Goal: Information Seeking & Learning: Learn about a topic

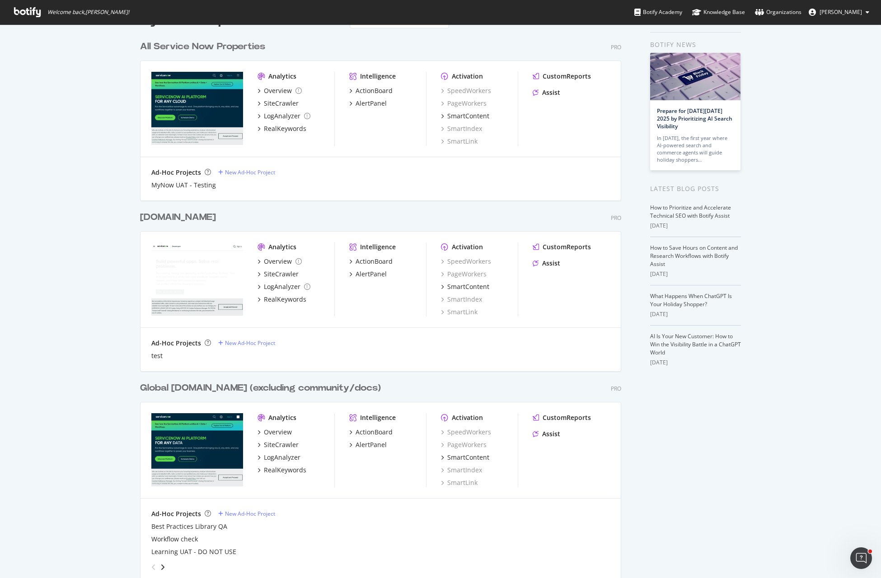
scroll to position [34, 0]
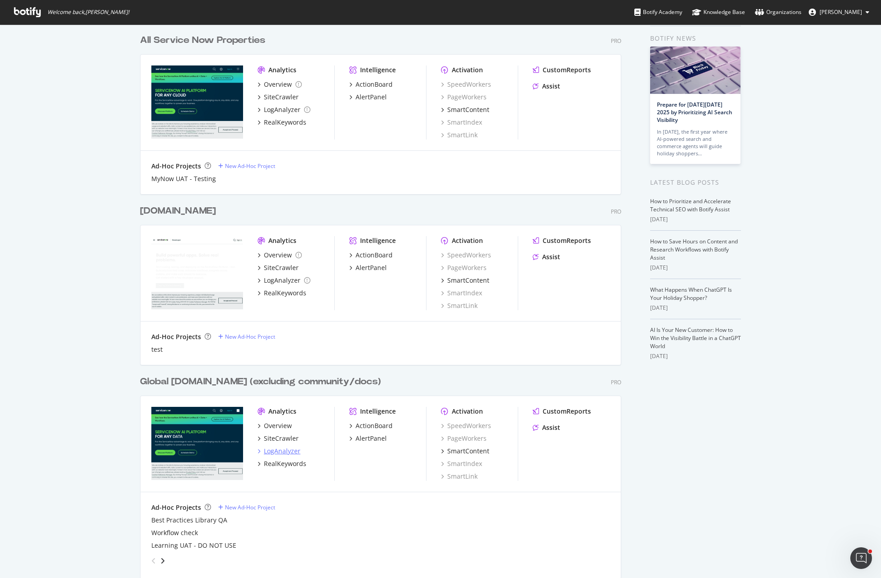
click at [276, 453] on div "LogAnalyzer" at bounding box center [282, 451] width 37 height 9
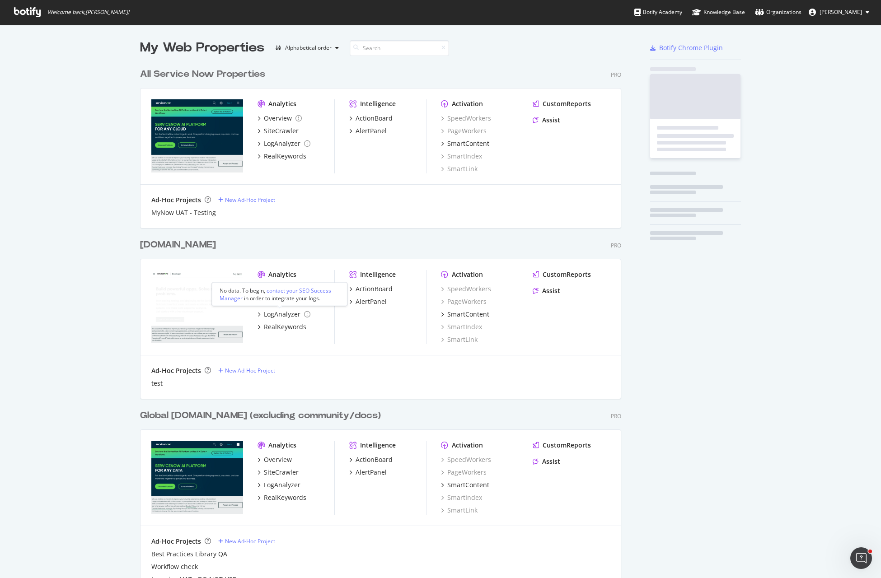
scroll to position [570, 864]
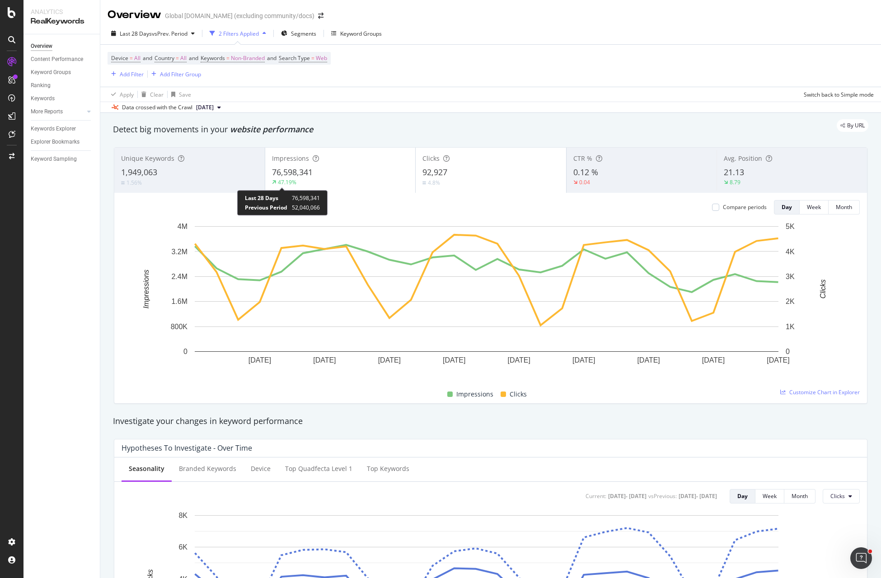
click at [290, 183] on div "47.19%" at bounding box center [287, 182] width 19 height 8
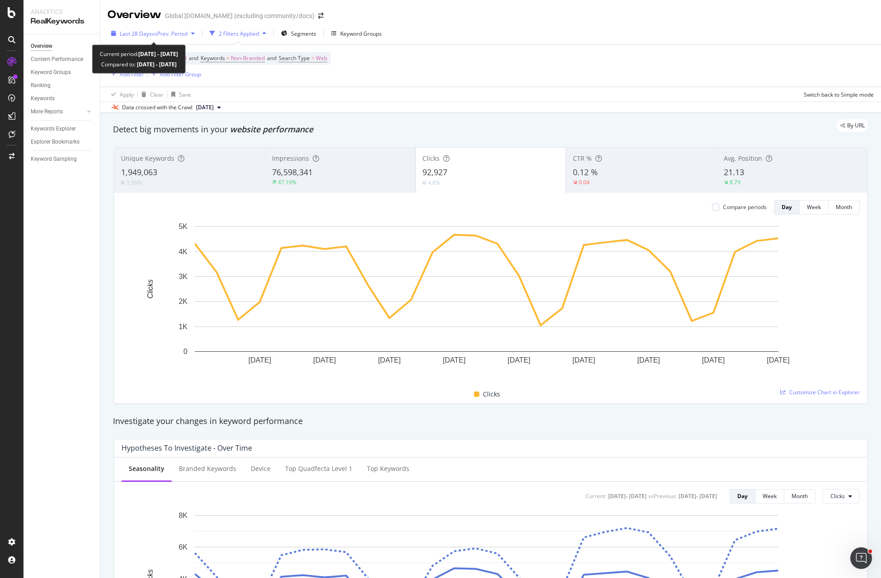
click at [159, 33] on span "vs Prev. Period" at bounding box center [170, 34] width 36 height 8
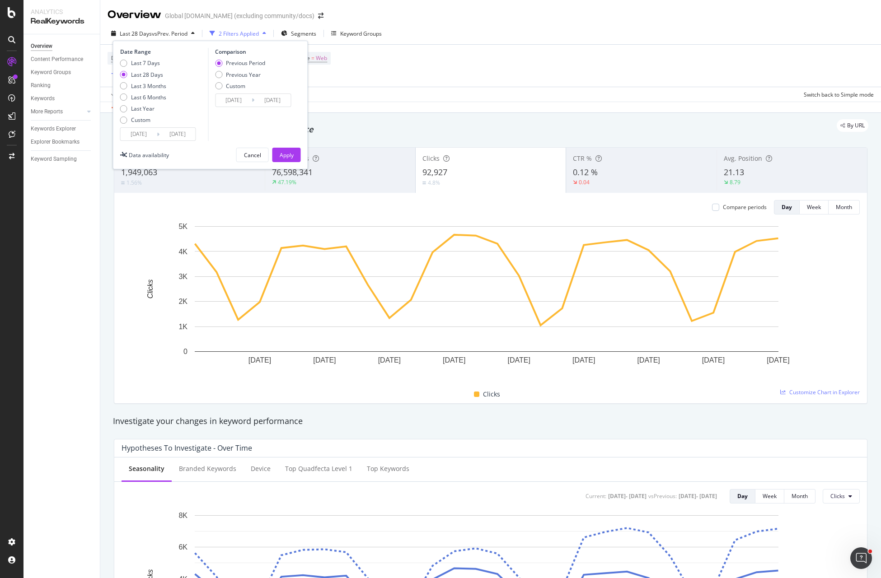
click at [142, 137] on input "2025/08/21" at bounding box center [139, 134] width 36 height 13
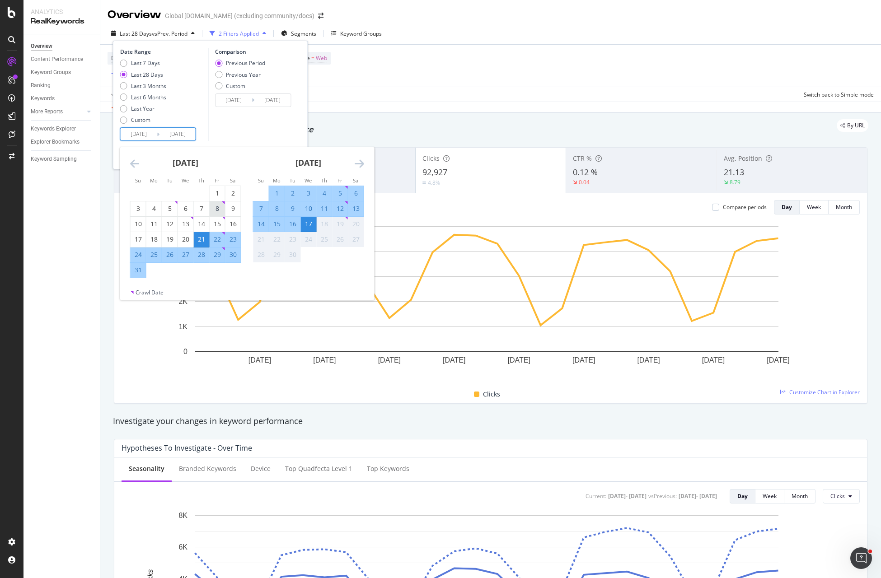
click at [217, 193] on div "1" at bounding box center [217, 193] width 15 height 9
type input "2025/08/01"
type input "2025/06/14"
type input "2025/07/31"
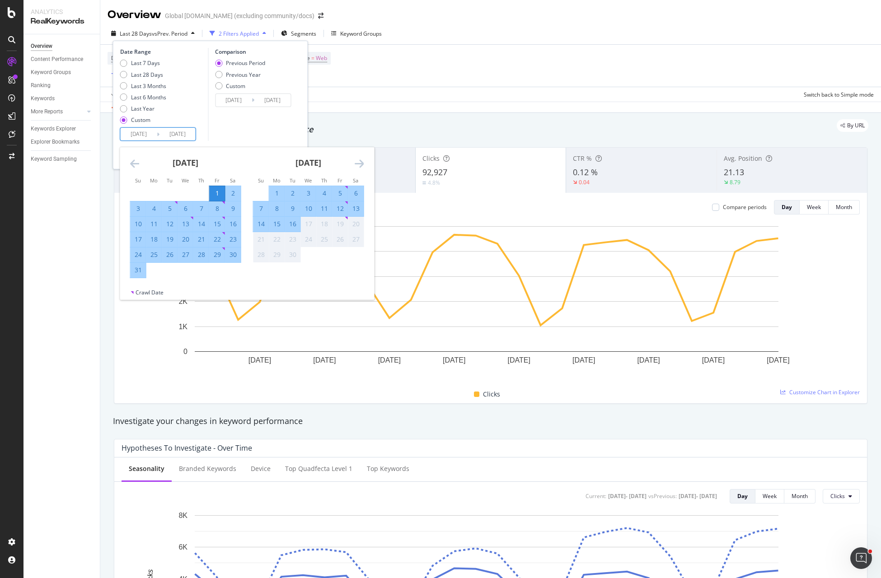
click at [137, 271] on div "31" at bounding box center [138, 270] width 15 height 9
type input "2025/08/31"
type input "2025/07/01"
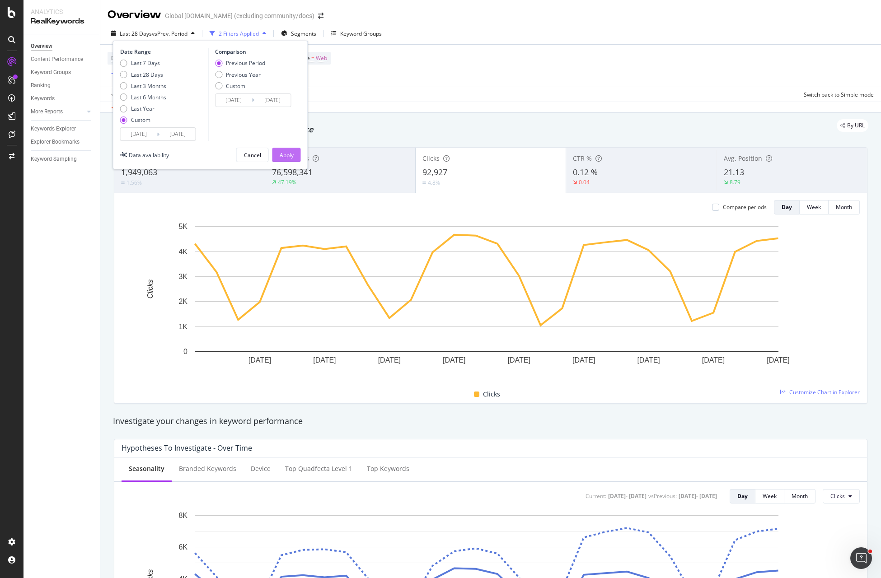
click at [287, 153] on div "Apply" at bounding box center [287, 155] width 14 height 8
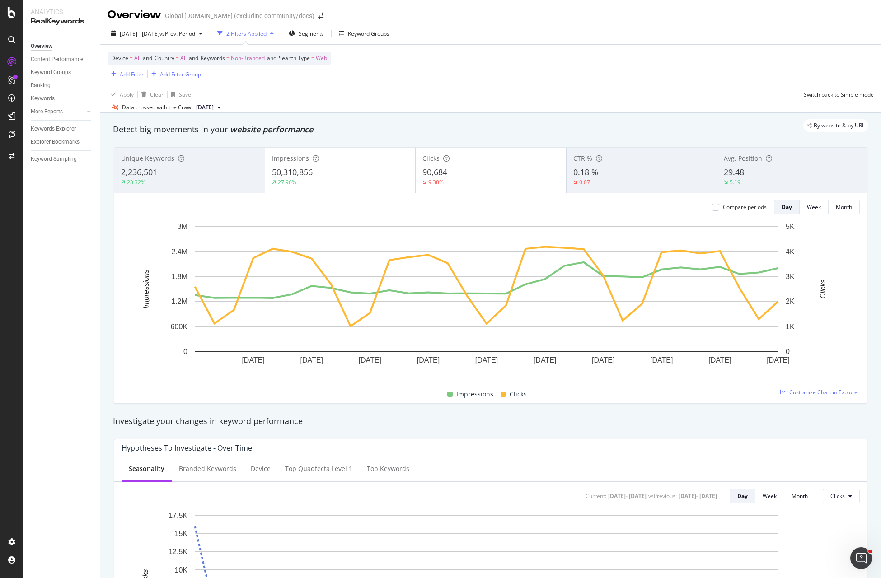
click at [289, 177] on span "50,310,856" at bounding box center [292, 172] width 41 height 11
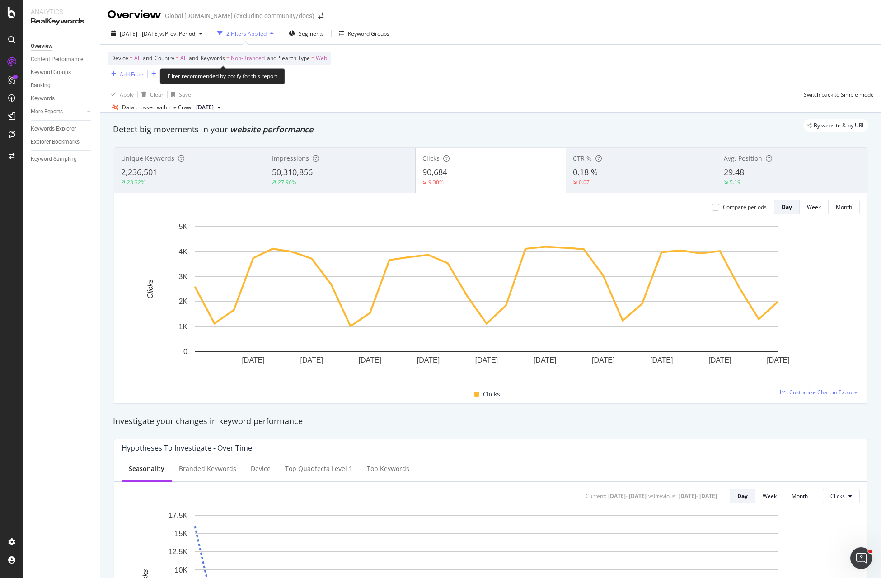
click at [246, 58] on span "Non-Branded" at bounding box center [248, 58] width 34 height 13
click at [470, 80] on div "Device = All and Country = All and Keywords = Non-Branded and Search Type = Web…" at bounding box center [491, 66] width 766 height 42
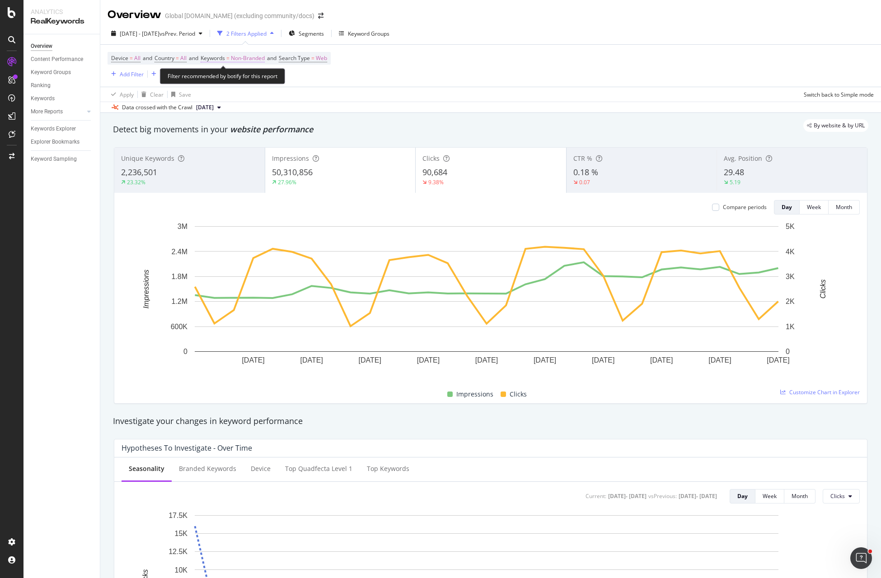
click at [255, 59] on span "Non-Branded" at bounding box center [248, 58] width 34 height 13
click at [247, 82] on span "Non-Branded" at bounding box center [232, 79] width 37 height 8
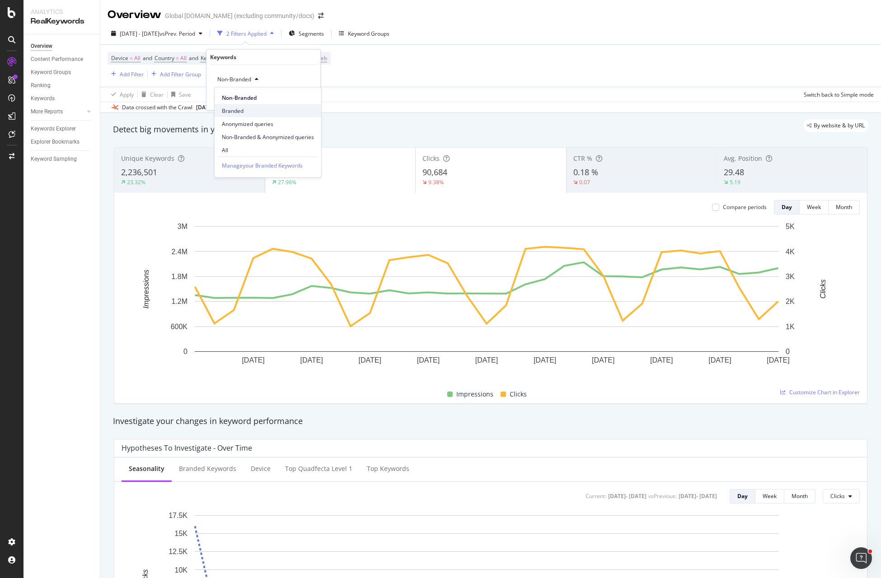
click at [253, 108] on span "Branded" at bounding box center [268, 111] width 92 height 8
click at [304, 99] on div "Apply" at bounding box center [306, 98] width 14 height 8
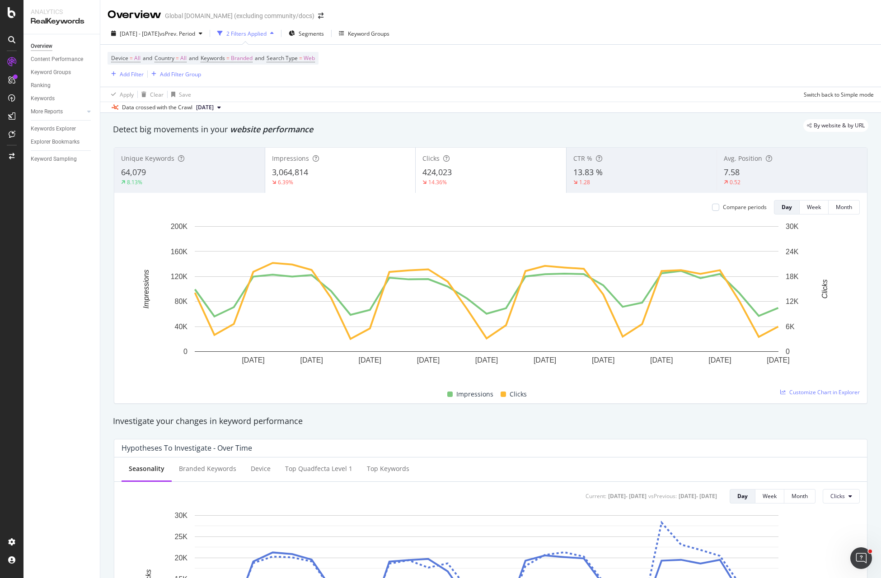
click at [294, 174] on span "3,064,814" at bounding box center [290, 172] width 36 height 11
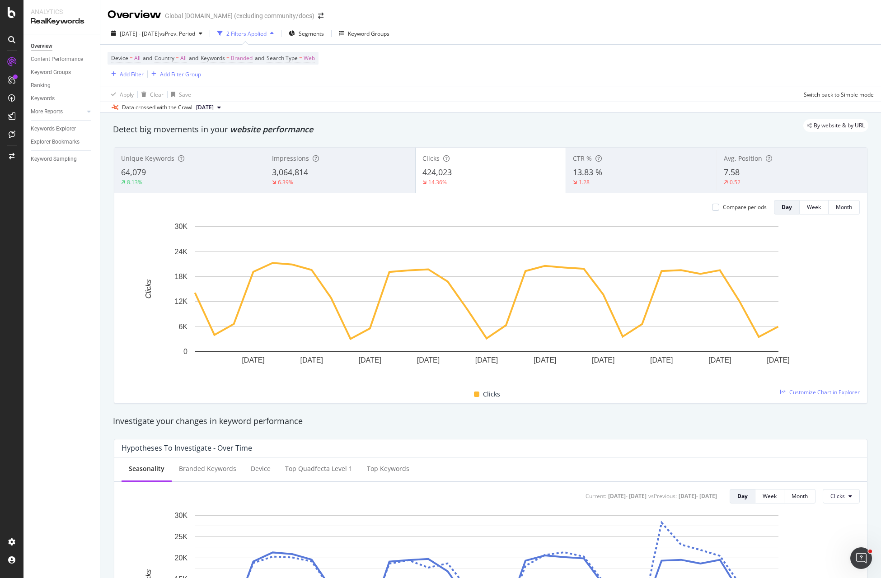
click at [127, 74] on div "Add Filter" at bounding box center [132, 74] width 24 height 8
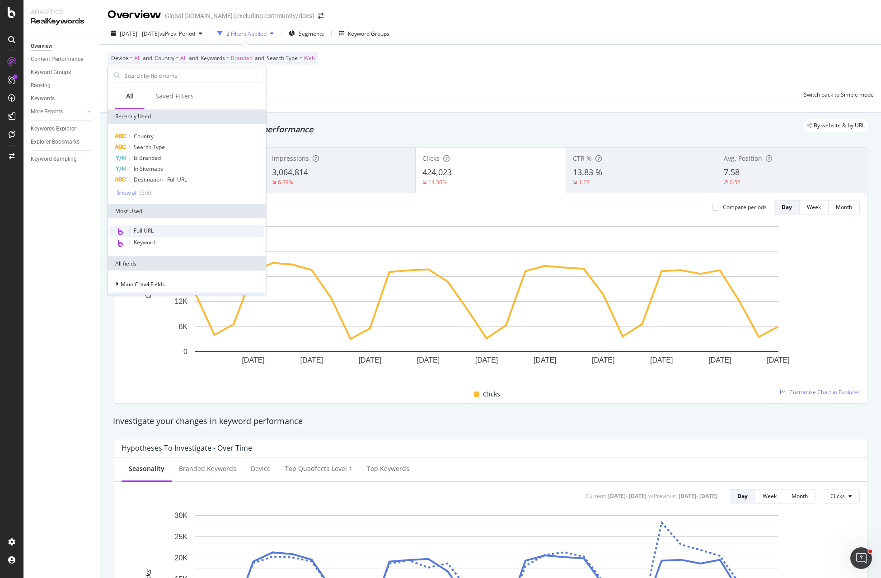
click at [166, 230] on div "Full URL" at bounding box center [187, 231] width 154 height 12
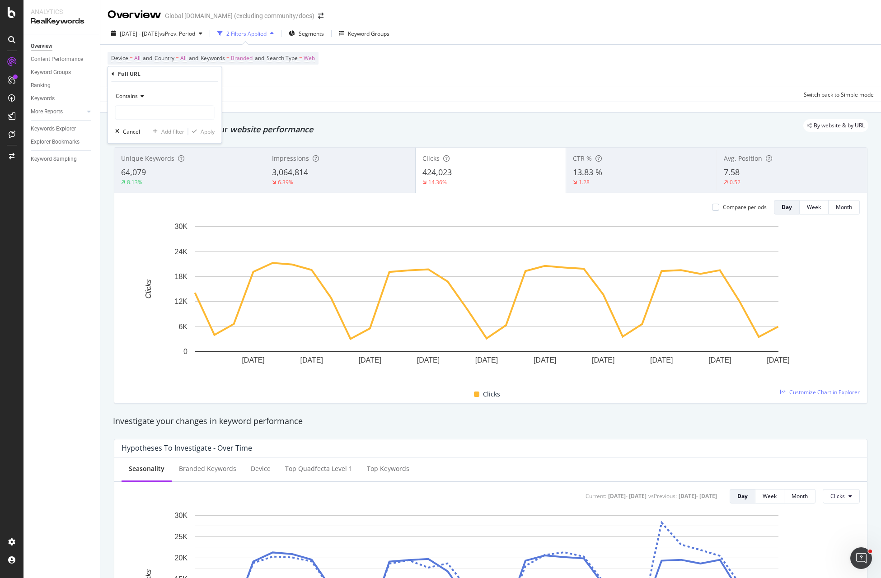
click at [132, 95] on span "Contains" at bounding box center [127, 96] width 22 height 8
click at [59, 186] on div "Overview Content Performance Keyword Groups Ranking Keywords More Reports Count…" at bounding box center [61, 306] width 76 height 544
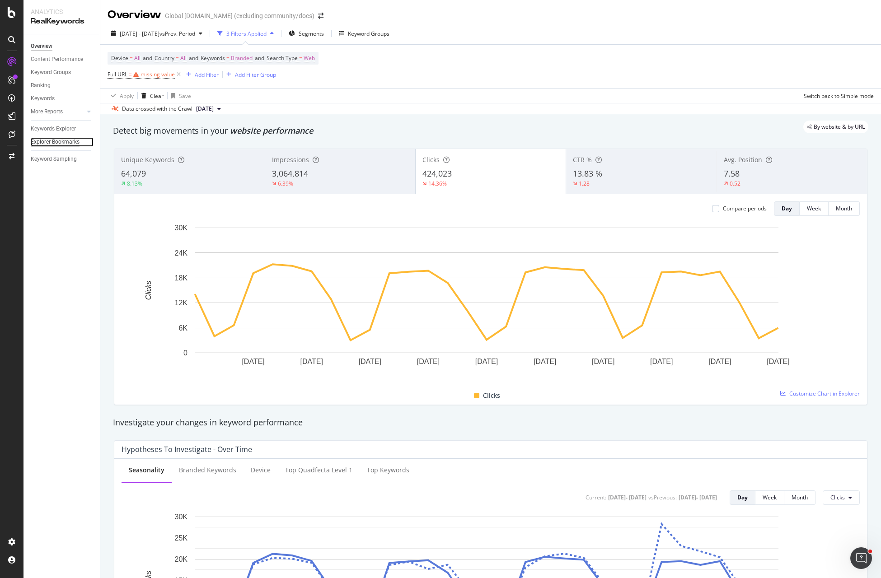
click at [60, 140] on div "Explorer Bookmarks" at bounding box center [55, 141] width 49 height 9
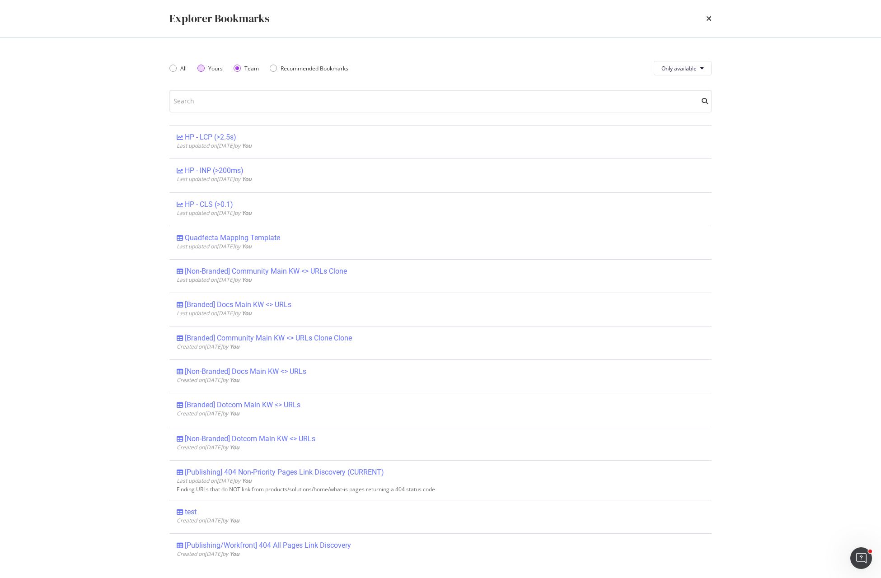
click at [200, 70] on div "Yours" at bounding box center [200, 68] width 7 height 7
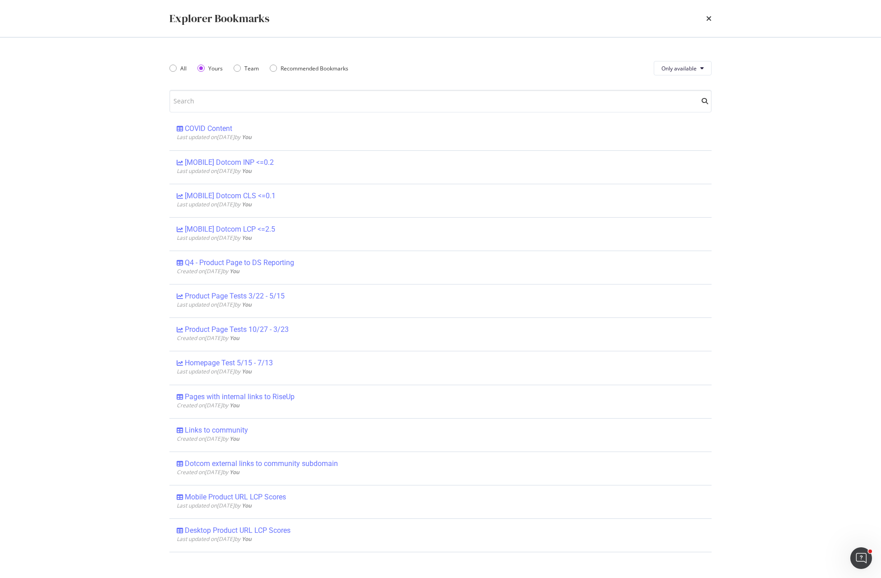
scroll to position [518, 0]
click at [708, 17] on icon "times" at bounding box center [708, 18] width 5 height 7
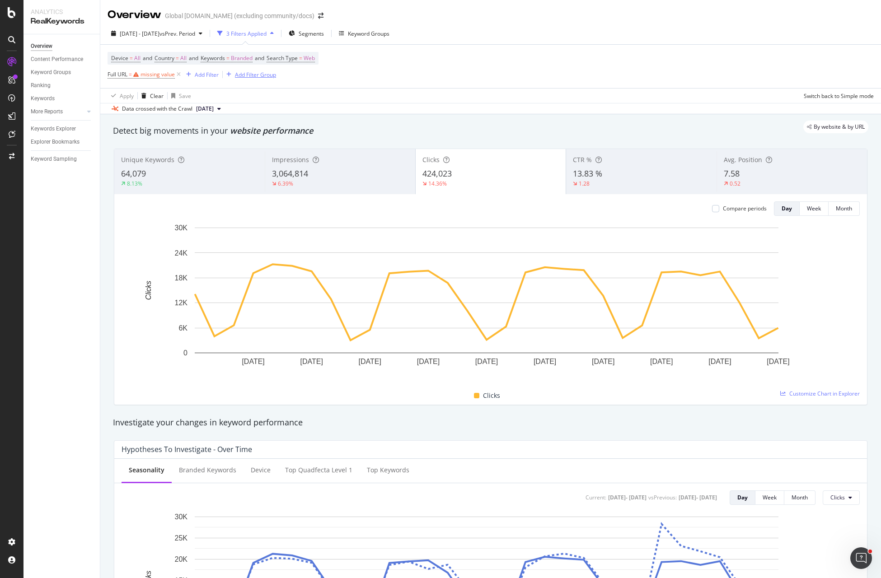
click at [251, 72] on div "Add Filter Group" at bounding box center [255, 75] width 41 height 8
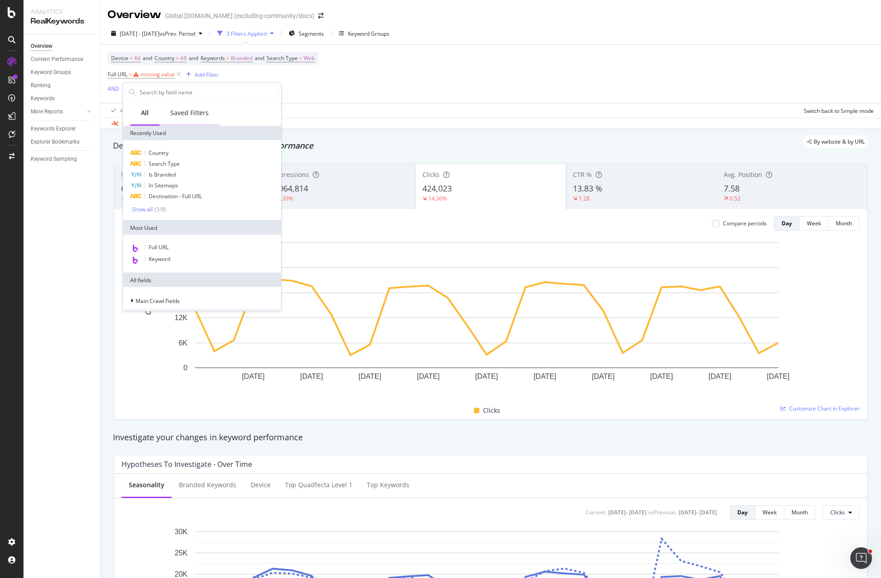
click at [180, 116] on div "Saved Filters" at bounding box center [189, 112] width 38 height 9
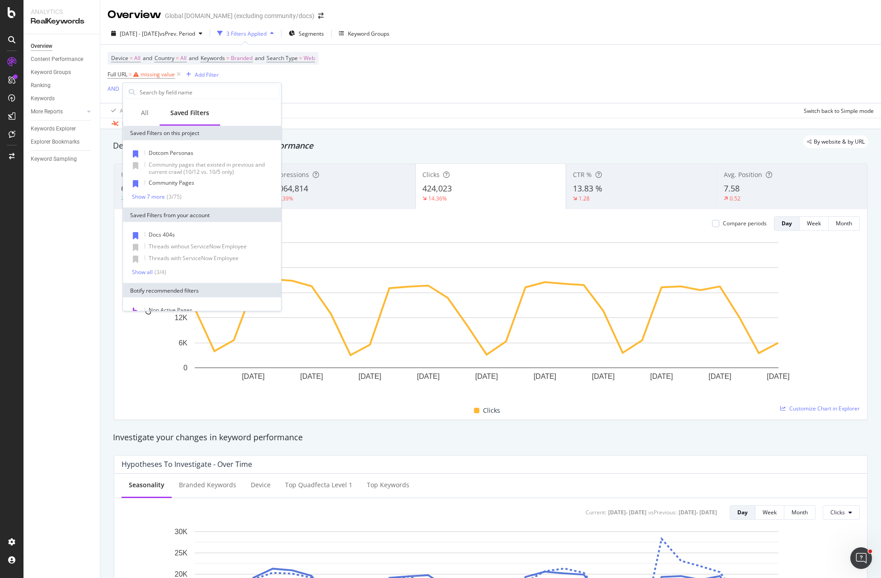
click at [455, 111] on div "2025 Aug. 1st - Aug. 31st vs Prev. Period 3 Filters Applied Segments Keyword Gr…" at bounding box center [490, 76] width 781 height 107
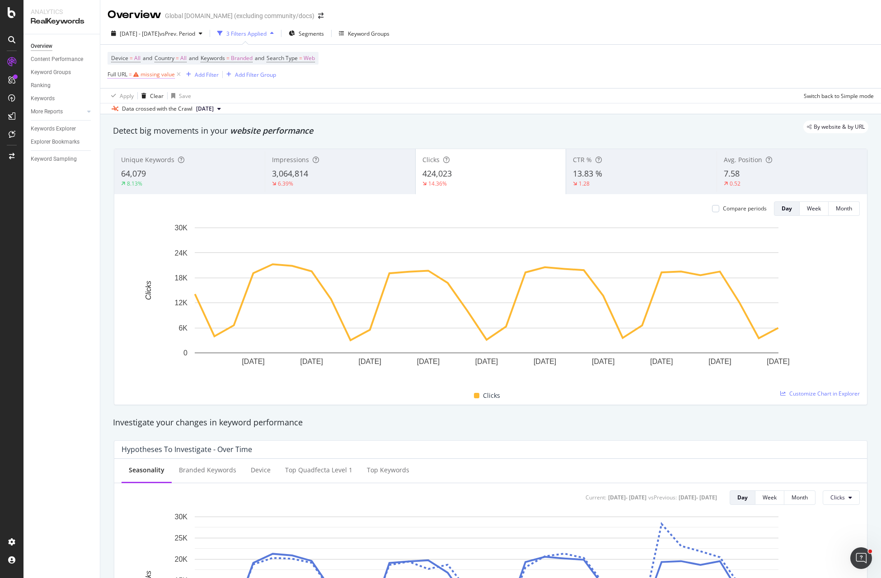
click at [145, 74] on div "missing value" at bounding box center [157, 74] width 34 height 8
click at [134, 96] on span "Contains" at bounding box center [127, 96] width 22 height 8
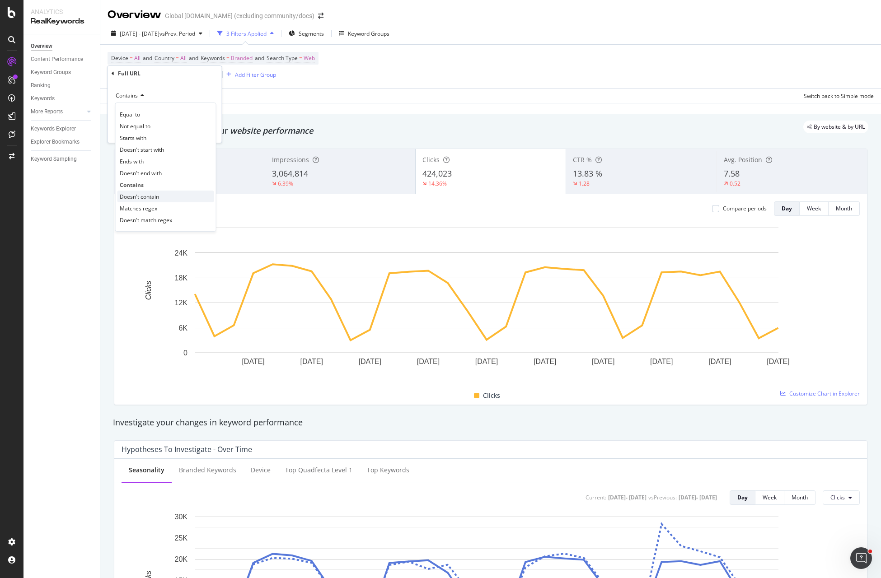
click at [149, 199] on span "Doesn't contain" at bounding box center [139, 197] width 39 height 8
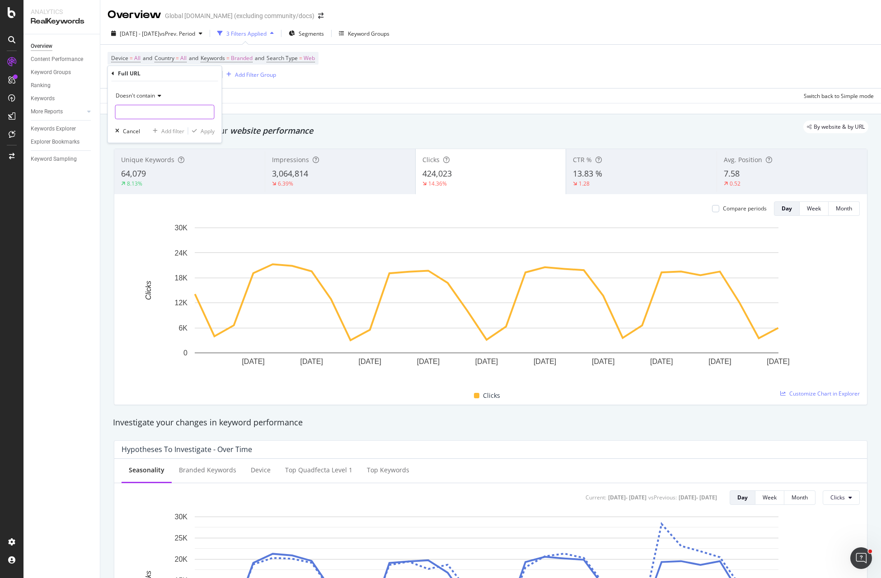
click at [136, 112] on input "text" at bounding box center [165, 112] width 98 height 14
type input "/docs/"
click at [163, 129] on div "Add filter" at bounding box center [172, 131] width 23 height 8
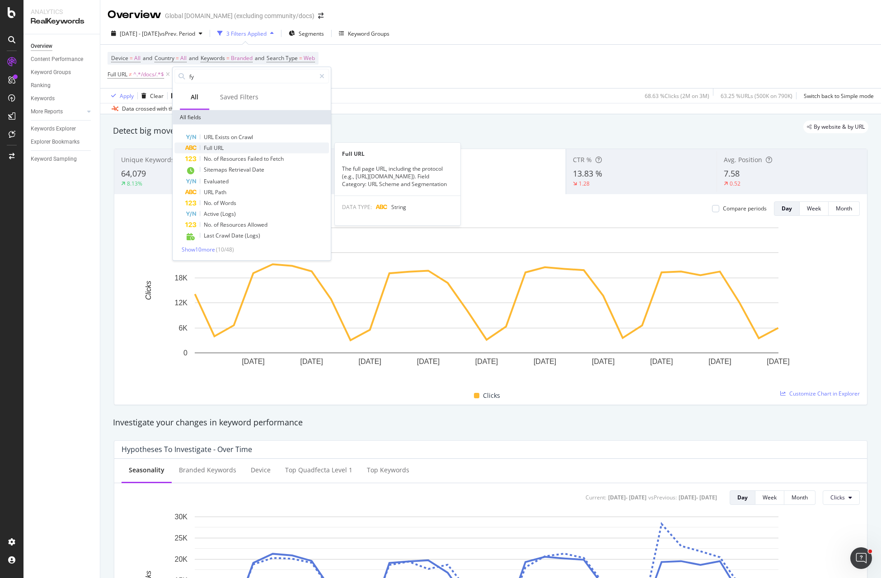
type input "fy"
click at [221, 148] on span "URL" at bounding box center [219, 148] width 10 height 8
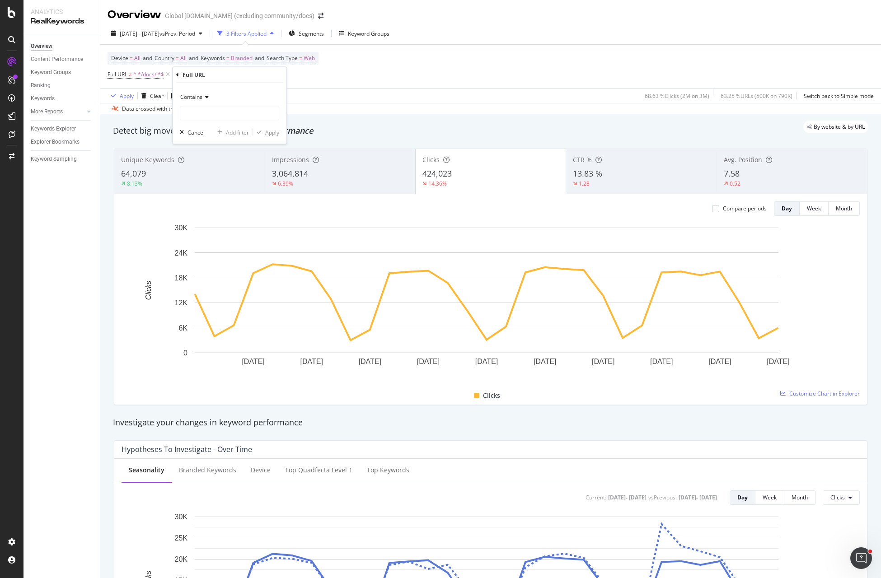
click at [198, 95] on span "Contains" at bounding box center [191, 97] width 22 height 8
click at [218, 197] on span "Doesn't contain" at bounding box center [203, 198] width 39 height 8
click at [207, 113] on input "text" at bounding box center [229, 113] width 98 height 14
type input "/community/"
drag, startPoint x: 263, startPoint y: 131, endPoint x: 247, endPoint y: 132, distance: 16.3
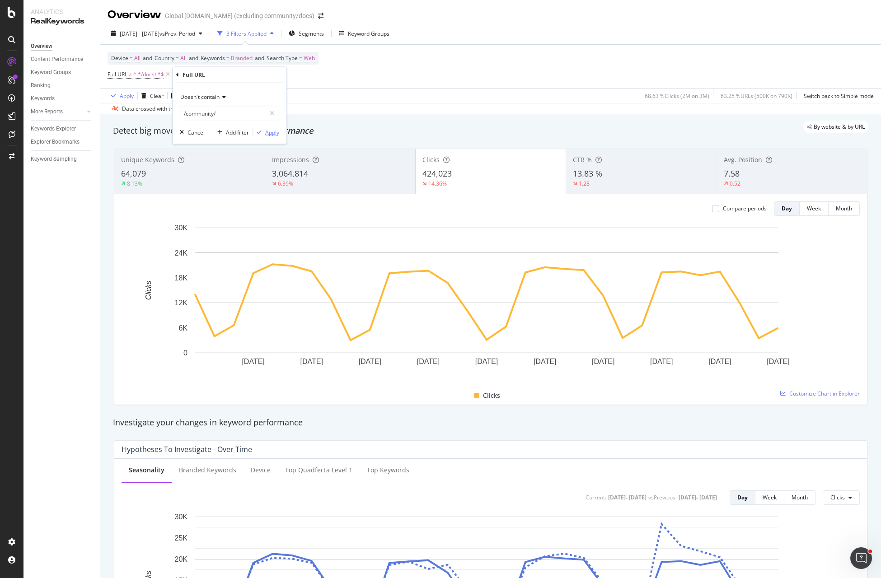
click at [263, 131] on div "button" at bounding box center [259, 132] width 12 height 5
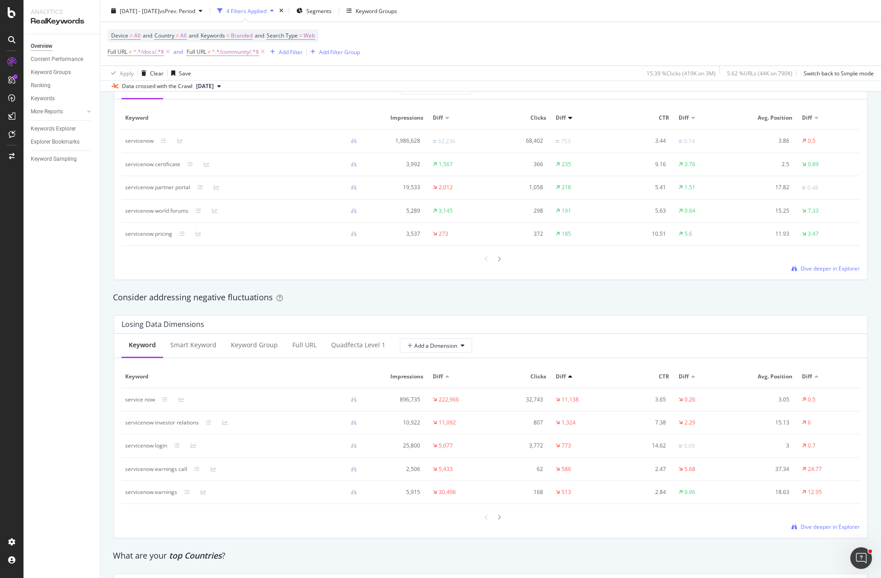
scroll to position [894, 0]
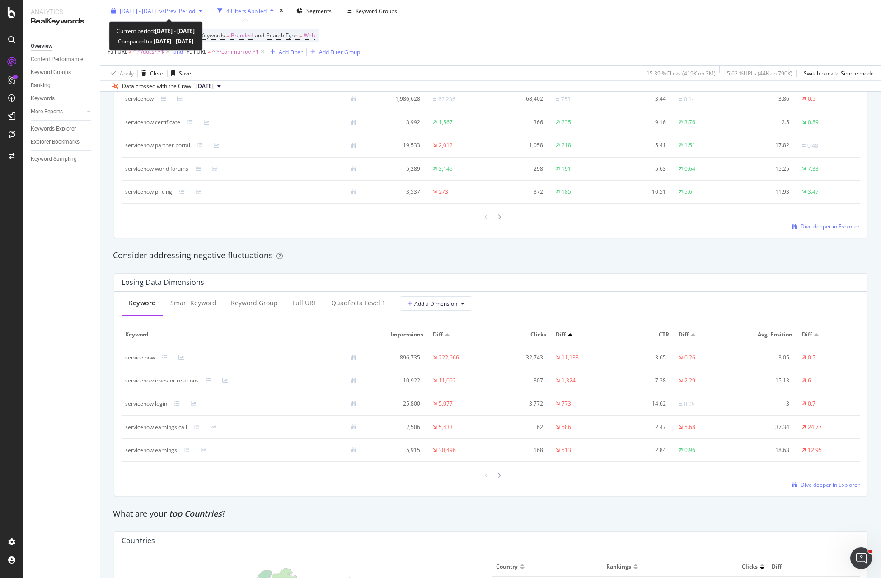
click at [194, 8] on span "vs Prev. Period" at bounding box center [177, 11] width 36 height 8
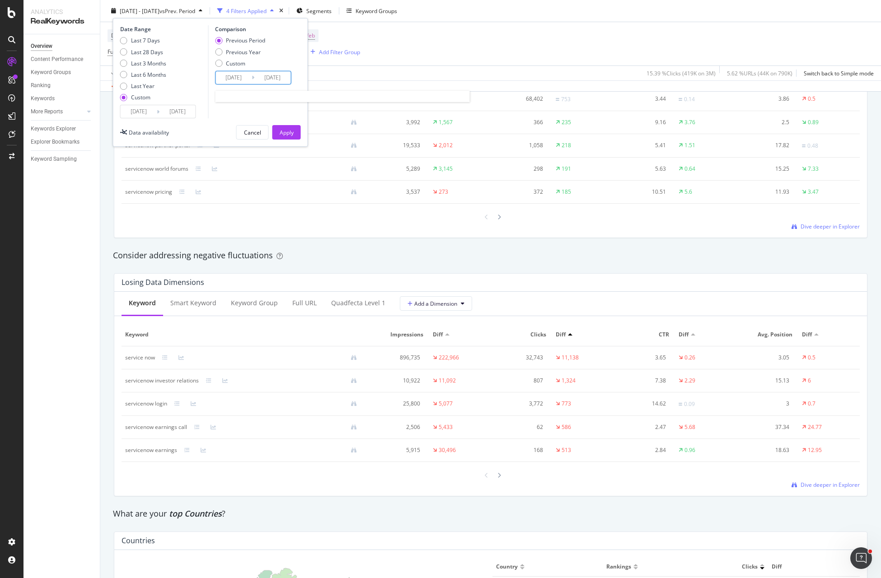
click at [239, 76] on input "2025/07/01" at bounding box center [233, 77] width 36 height 13
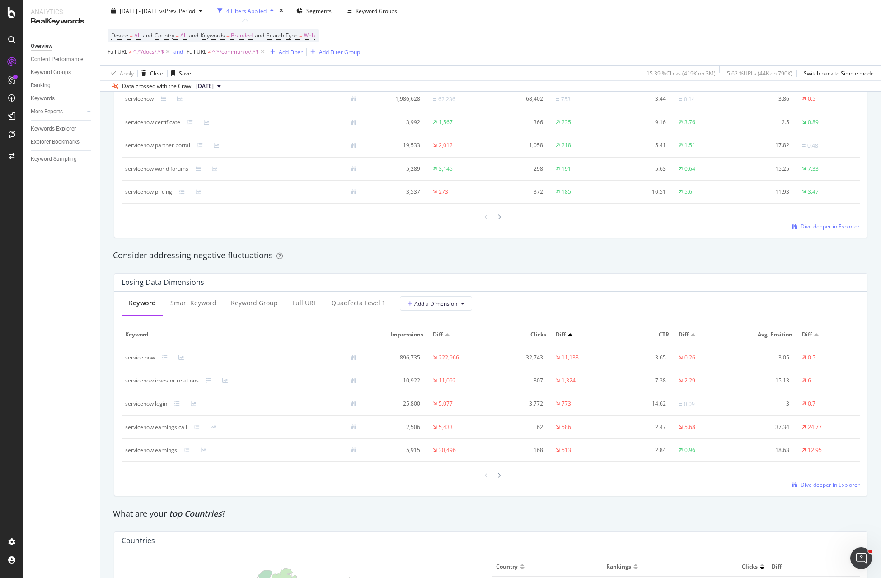
click at [473, 53] on div "Device = All and Country = All and Keywords = Branded and Search Type = Web Ful…" at bounding box center [491, 43] width 766 height 43
click at [806, 488] on span "Dive deeper in Explorer" at bounding box center [829, 485] width 59 height 8
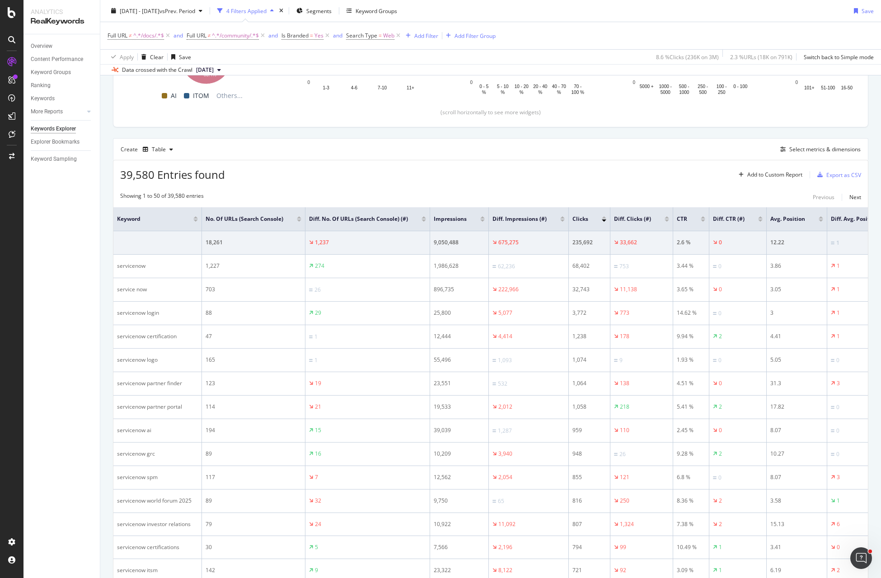
scroll to position [194, 0]
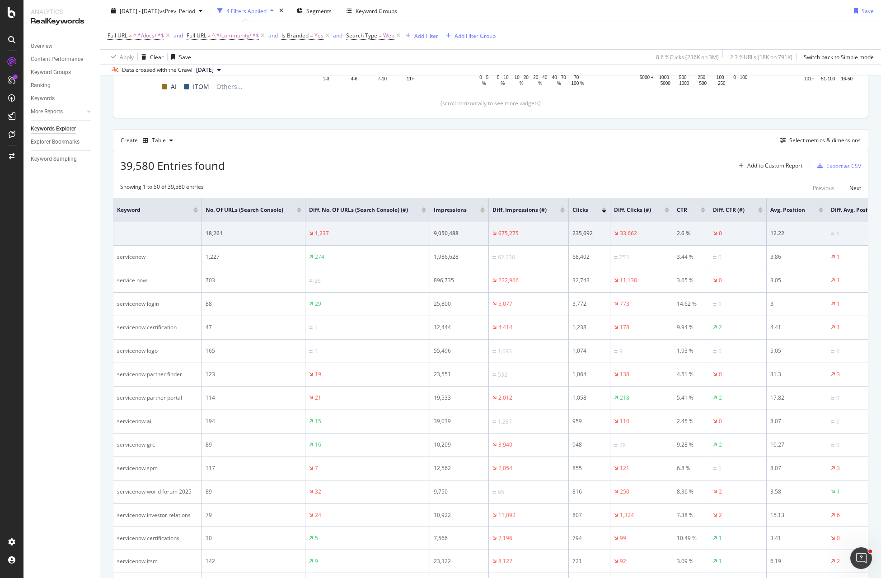
click at [426, 212] on div at bounding box center [423, 212] width 5 height 2
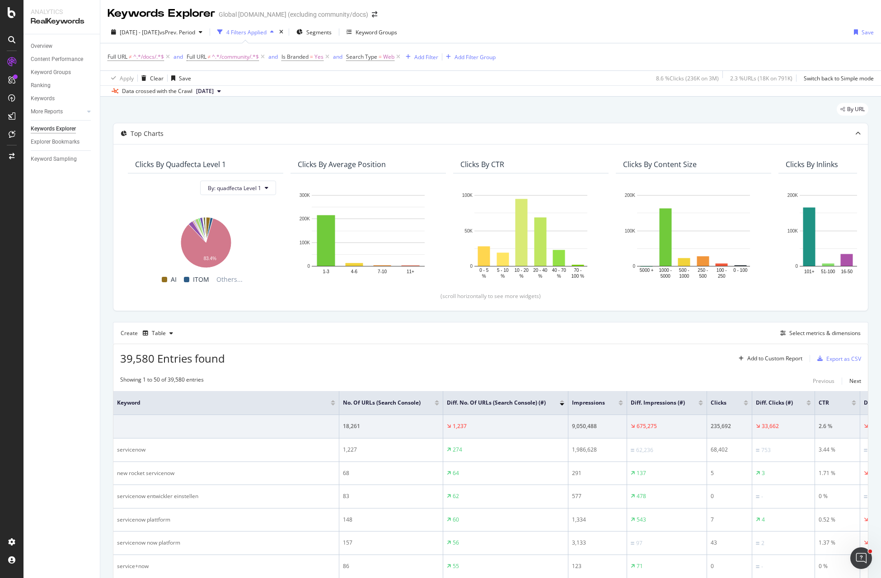
scroll to position [2, 0]
click at [560, 402] on div at bounding box center [562, 400] width 5 height 2
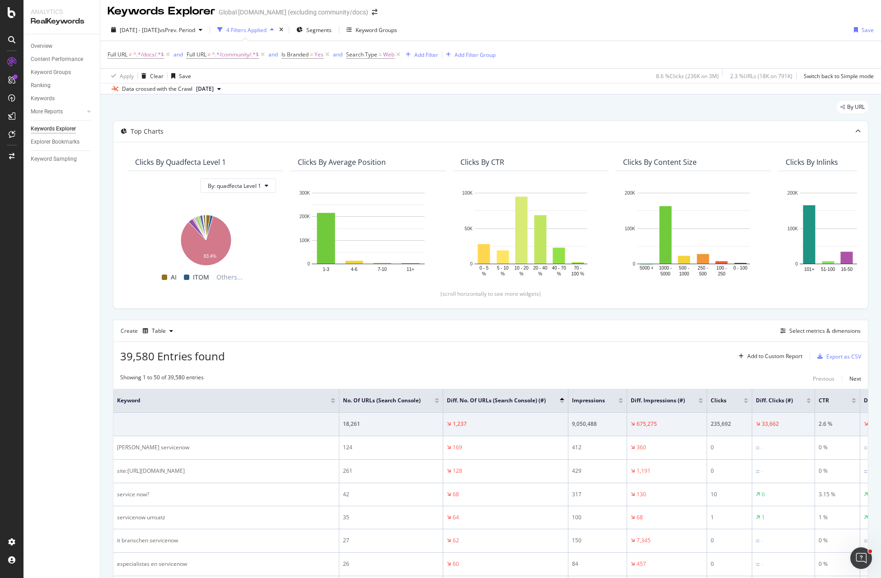
scroll to position [199, 0]
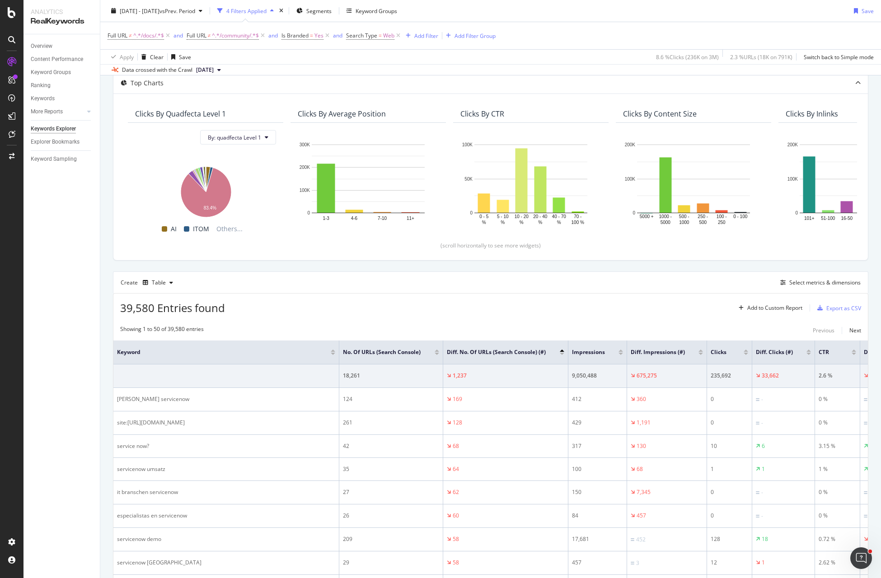
scroll to position [60, 0]
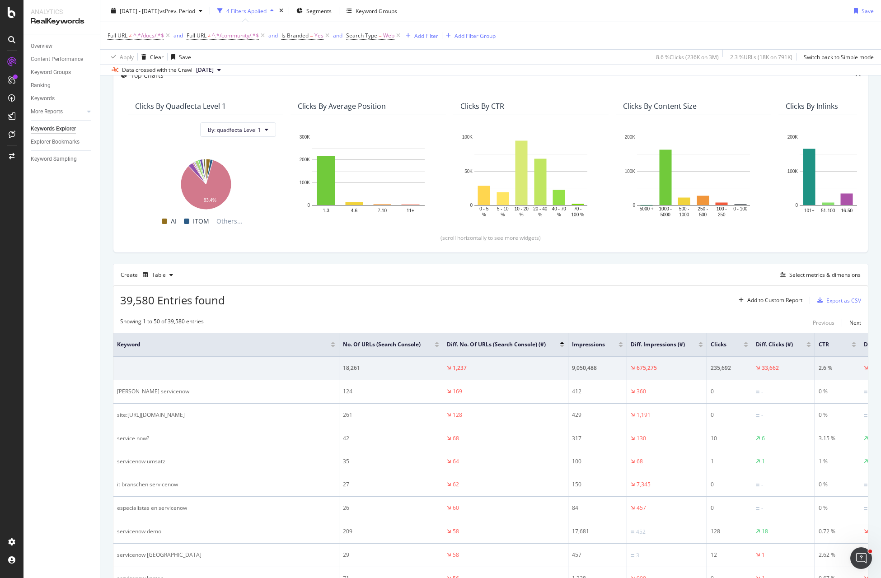
click at [808, 344] on div at bounding box center [808, 343] width 5 height 2
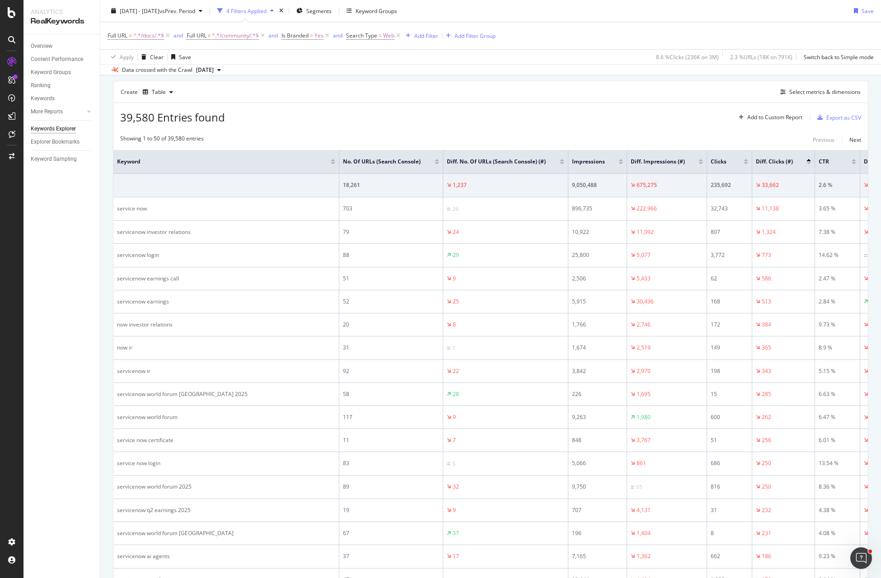
scroll to position [473, 0]
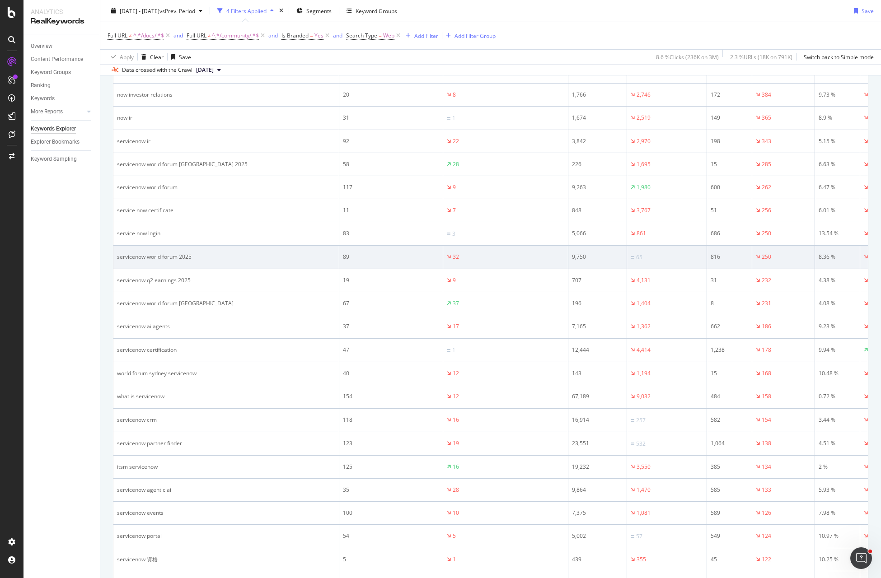
click at [177, 261] on div "servicenow world forum 2025" at bounding box center [226, 257] width 218 height 8
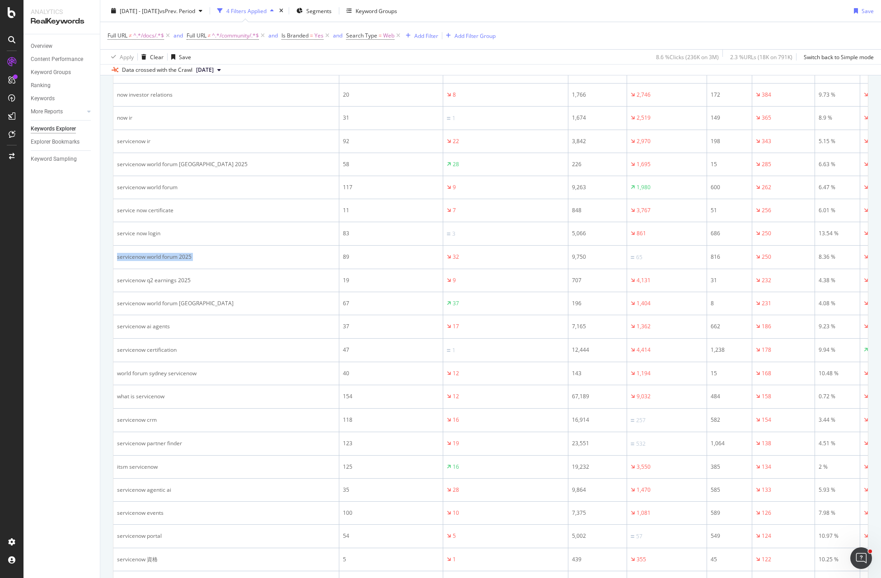
copy div "servicenow world forum 2025"
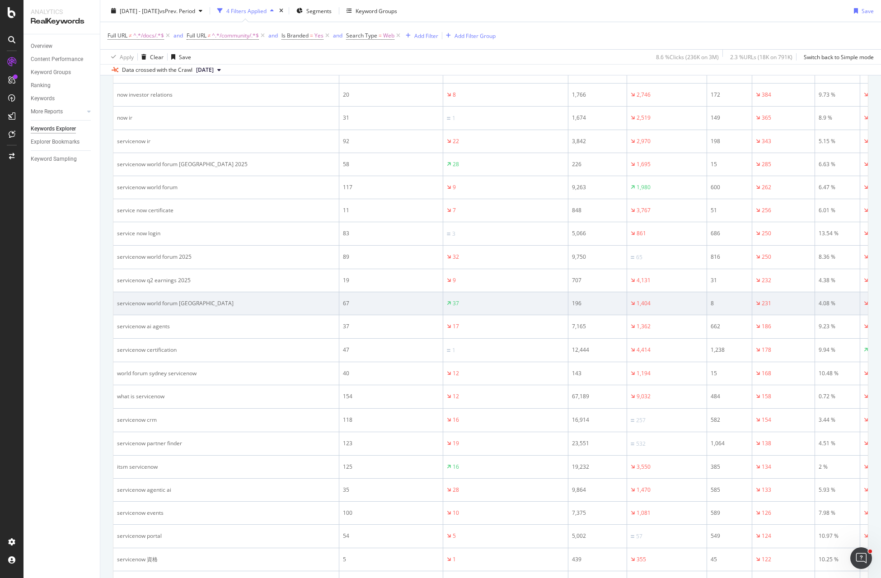
click at [211, 308] on div "servicenow world forum sydney" at bounding box center [226, 304] width 218 height 8
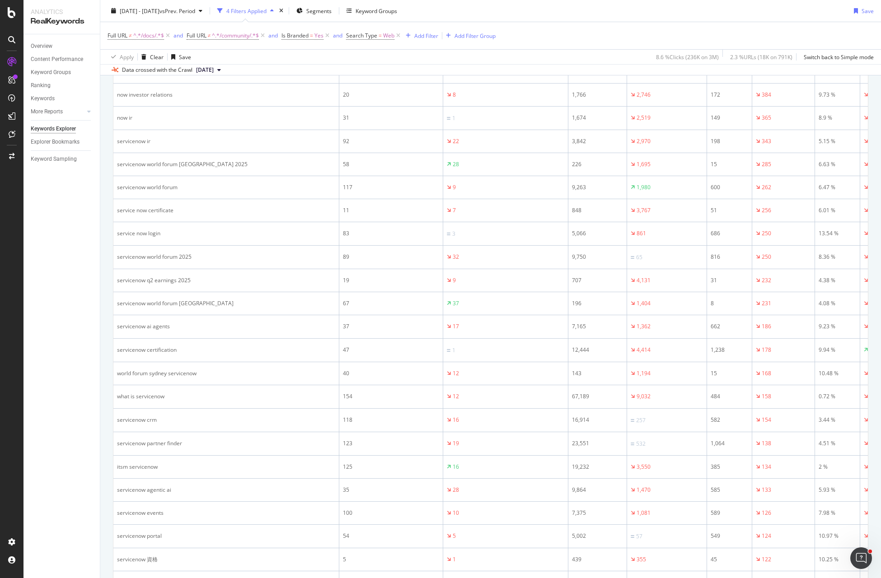
scroll to position [0, 0]
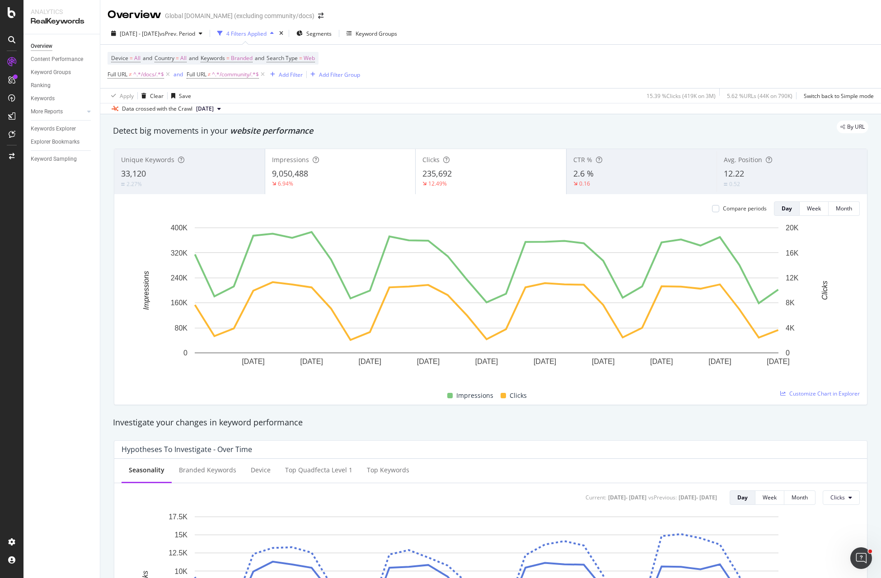
click at [327, 167] on div "Impressions 9,050,488 6.94%" at bounding box center [340, 171] width 150 height 41
click at [224, 52] on span "Device = All and Country = All and Keywords = Branded and Search Type = Web" at bounding box center [213, 58] width 204 height 13
click at [222, 58] on span "Keywords" at bounding box center [213, 58] width 24 height 8
click at [241, 80] on div "button" at bounding box center [244, 79] width 11 height 5
click at [246, 97] on span "Non-Branded" at bounding box center [268, 98] width 92 height 8
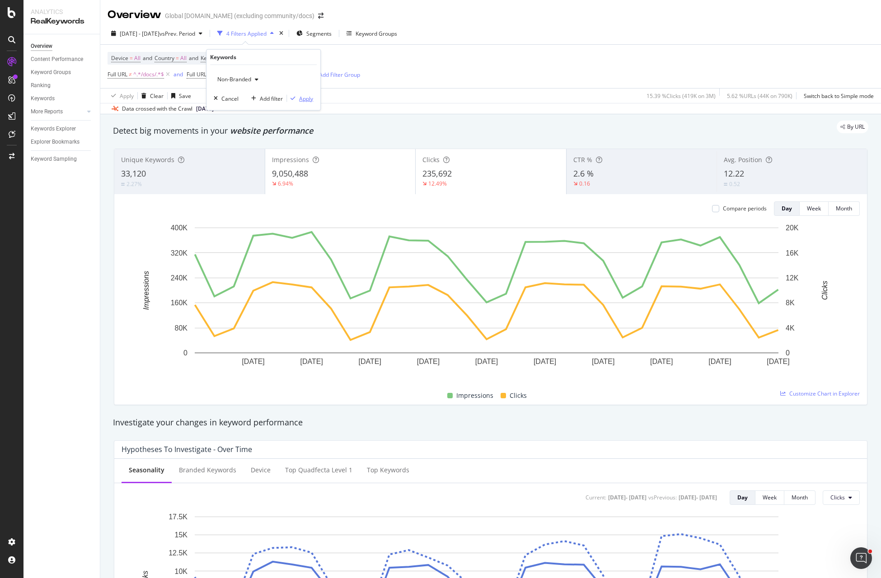
click at [304, 98] on div "Apply" at bounding box center [306, 98] width 14 height 8
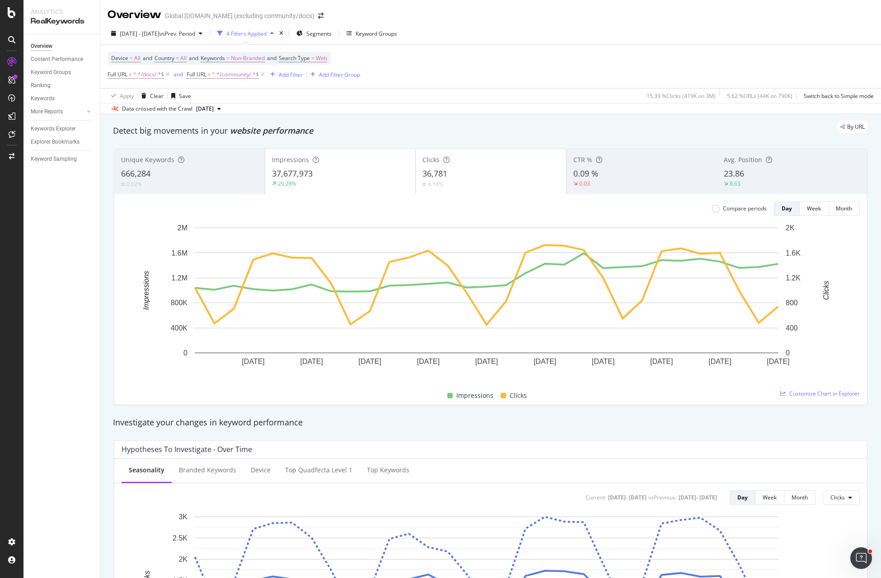
click at [280, 173] on span "37,677,973" at bounding box center [292, 173] width 41 height 11
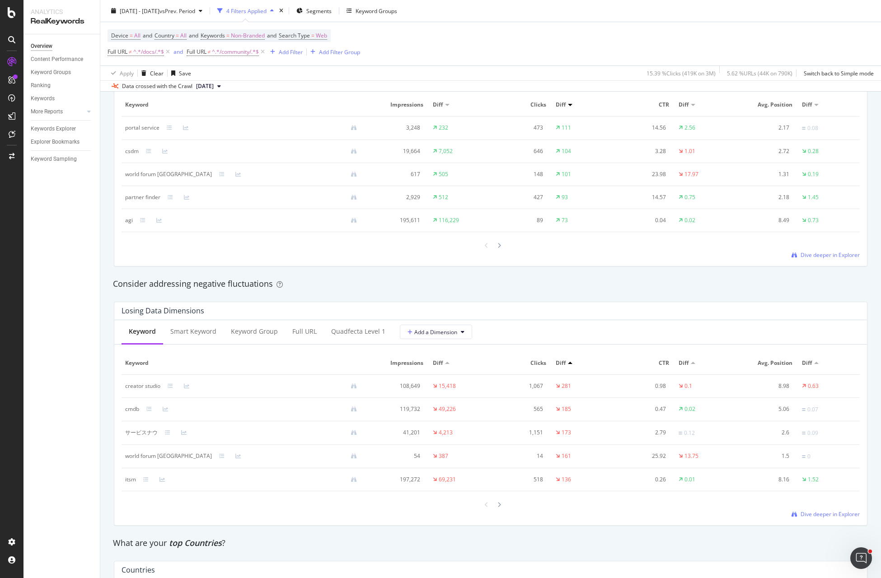
scroll to position [863, 0]
